Goal: Find specific page/section: Find specific page/section

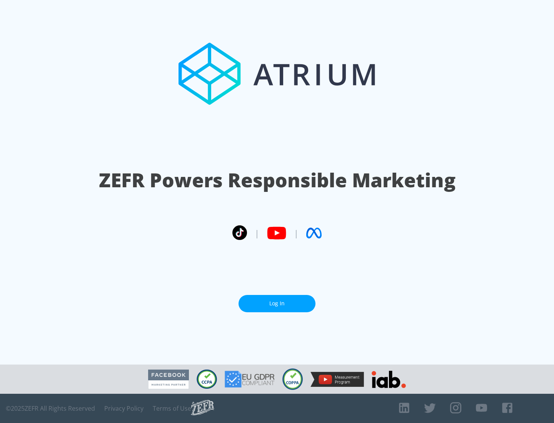
click at [277, 304] on link "Log In" at bounding box center [276, 303] width 77 height 17
